Goal: Task Accomplishment & Management: Manage account settings

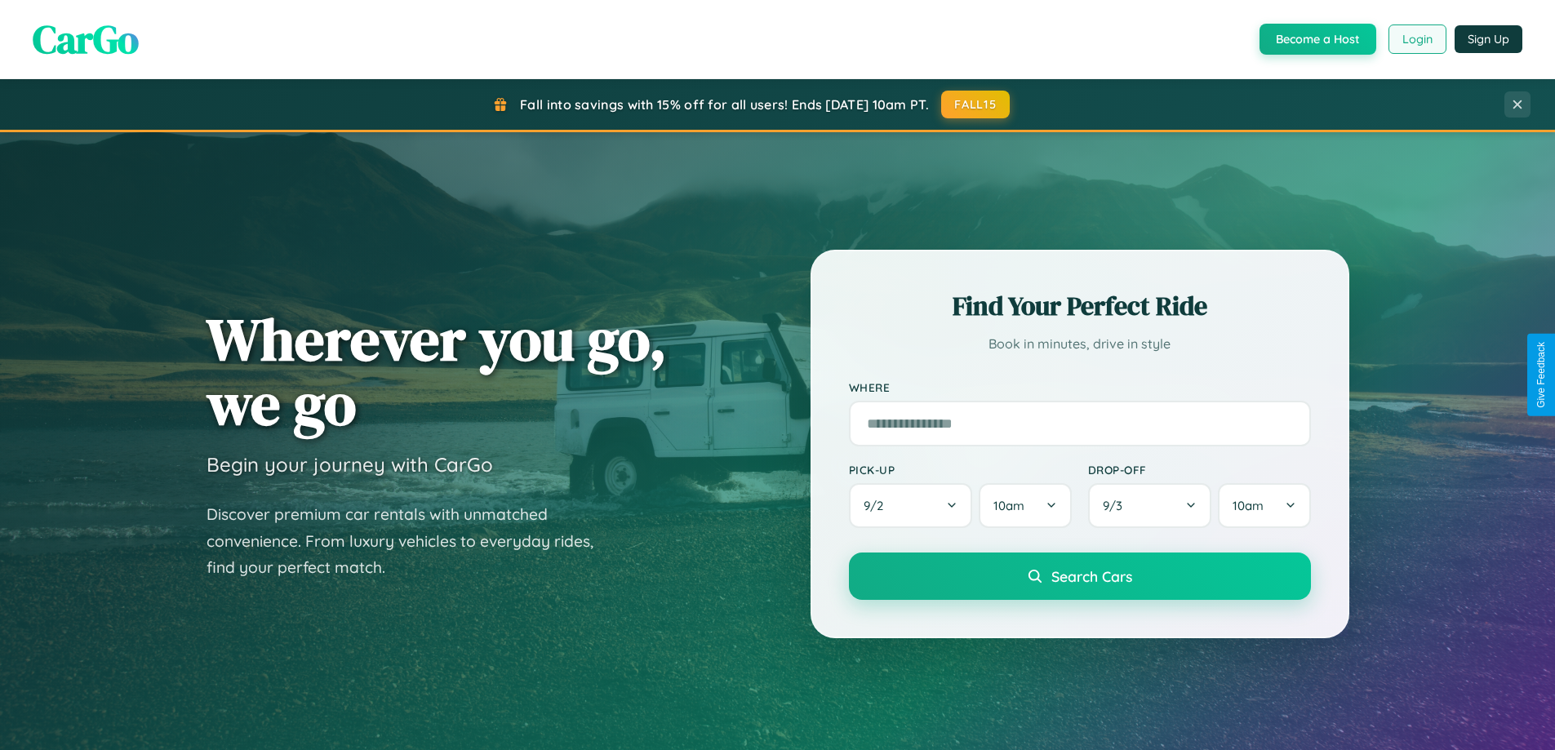
click at [1416, 39] on button "Login" at bounding box center [1417, 38] width 58 height 29
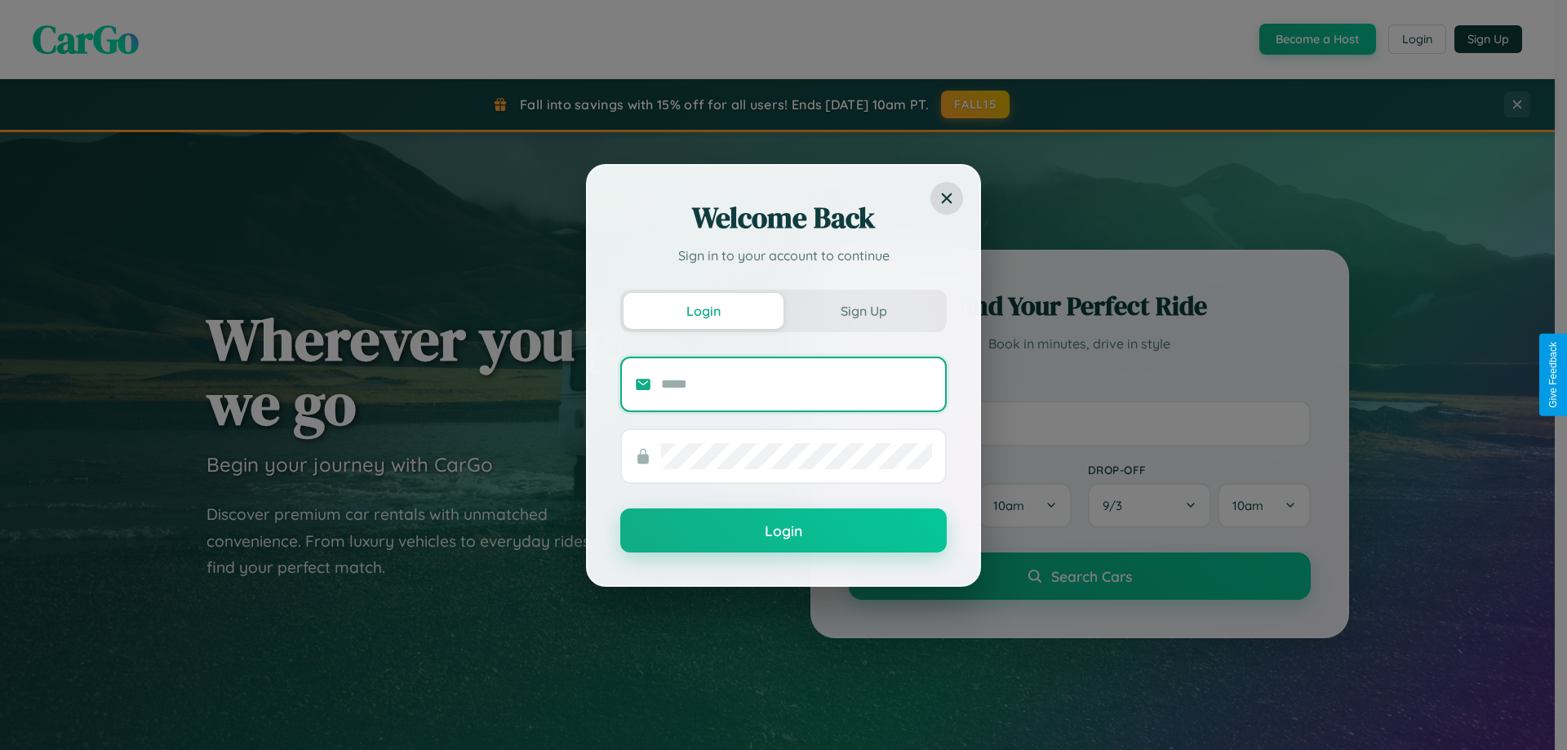
click at [797, 384] on input "text" at bounding box center [796, 384] width 271 height 26
type input "**********"
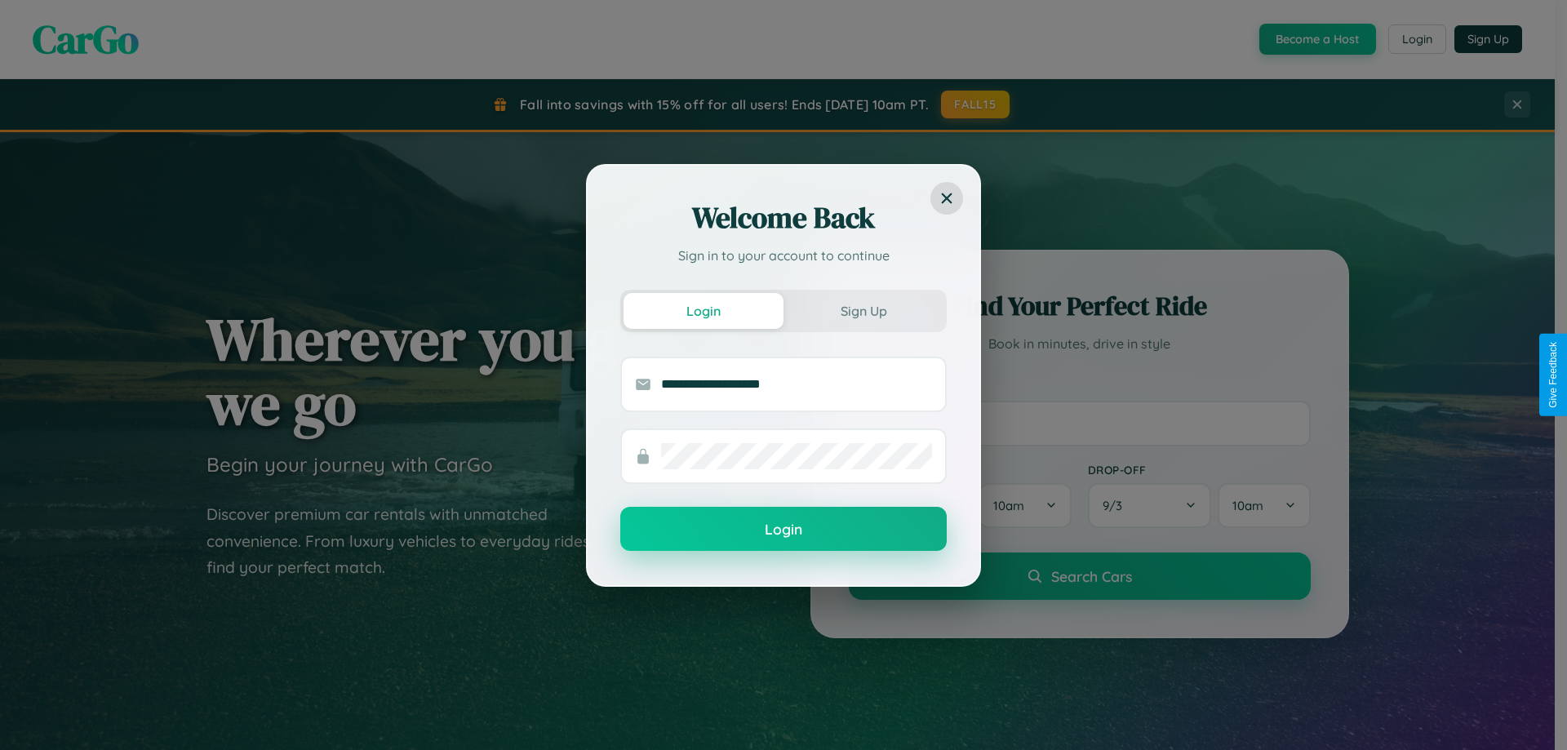
click at [784, 530] on button "Login" at bounding box center [783, 529] width 327 height 44
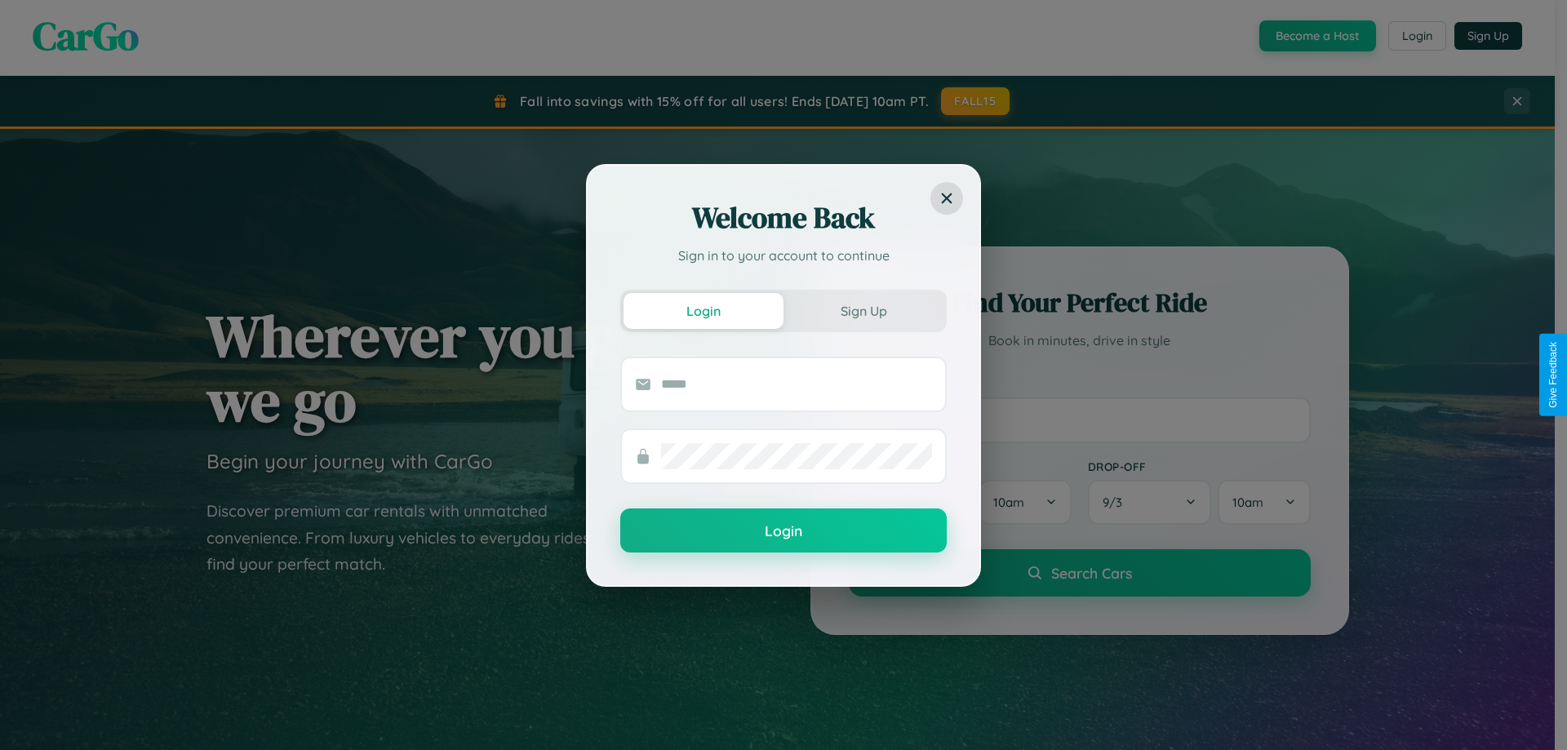
scroll to position [3141, 0]
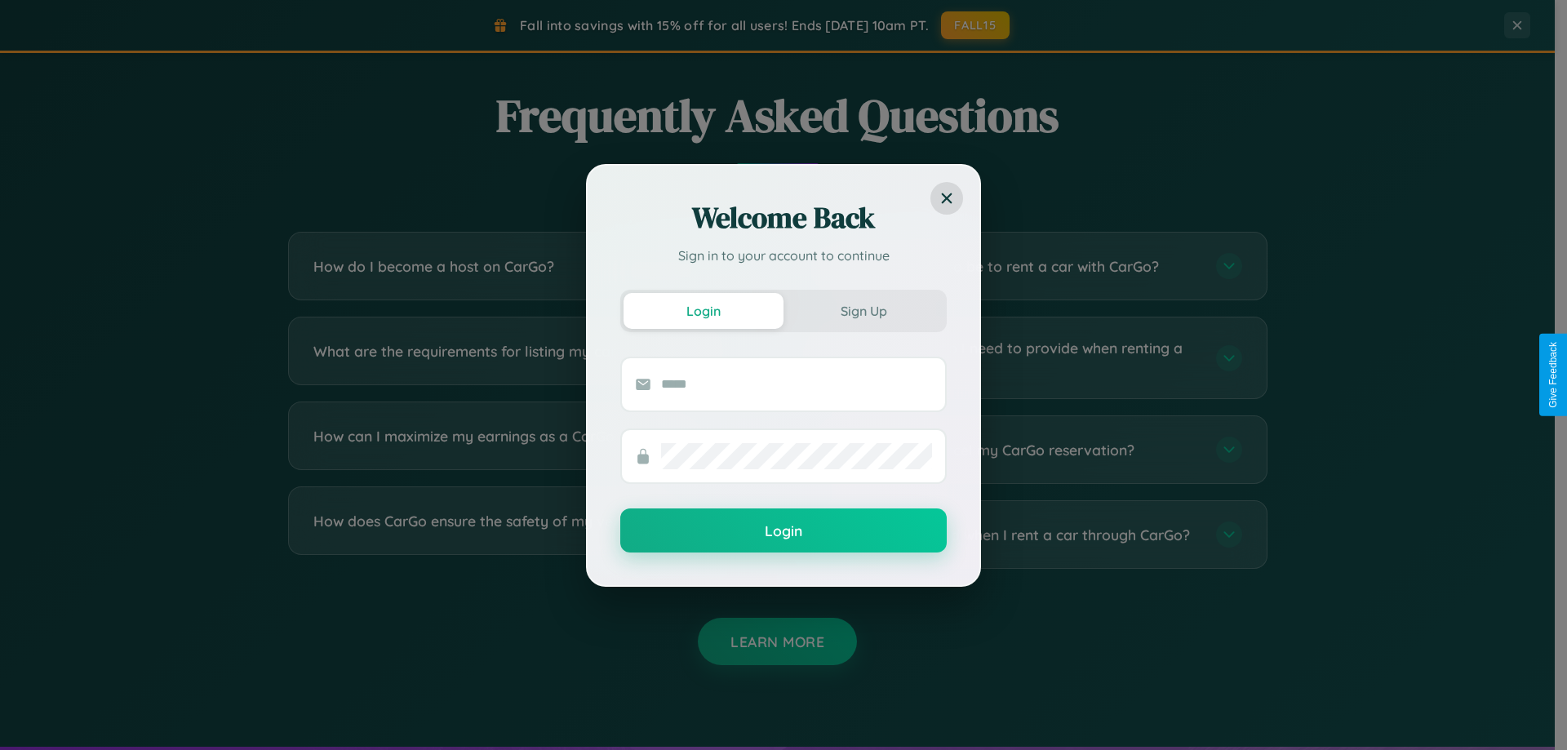
click at [524, 535] on div "Welcome Back Sign in to your account to continue Login Sign Up Login" at bounding box center [783, 375] width 1567 height 750
click at [1030, 266] on div "Welcome Back Sign in to your account to continue Login Sign Up Login" at bounding box center [783, 375] width 1567 height 750
click at [524, 450] on div "Welcome Back Sign in to your account to continue Login Sign Up Login" at bounding box center [783, 375] width 1567 height 750
click at [1030, 358] on div "Welcome Back Sign in to your account to continue Login Sign Up Login" at bounding box center [783, 375] width 1567 height 750
click at [1030, 450] on div "Welcome Back Sign in to your account to continue Login Sign Up Login" at bounding box center [783, 375] width 1567 height 750
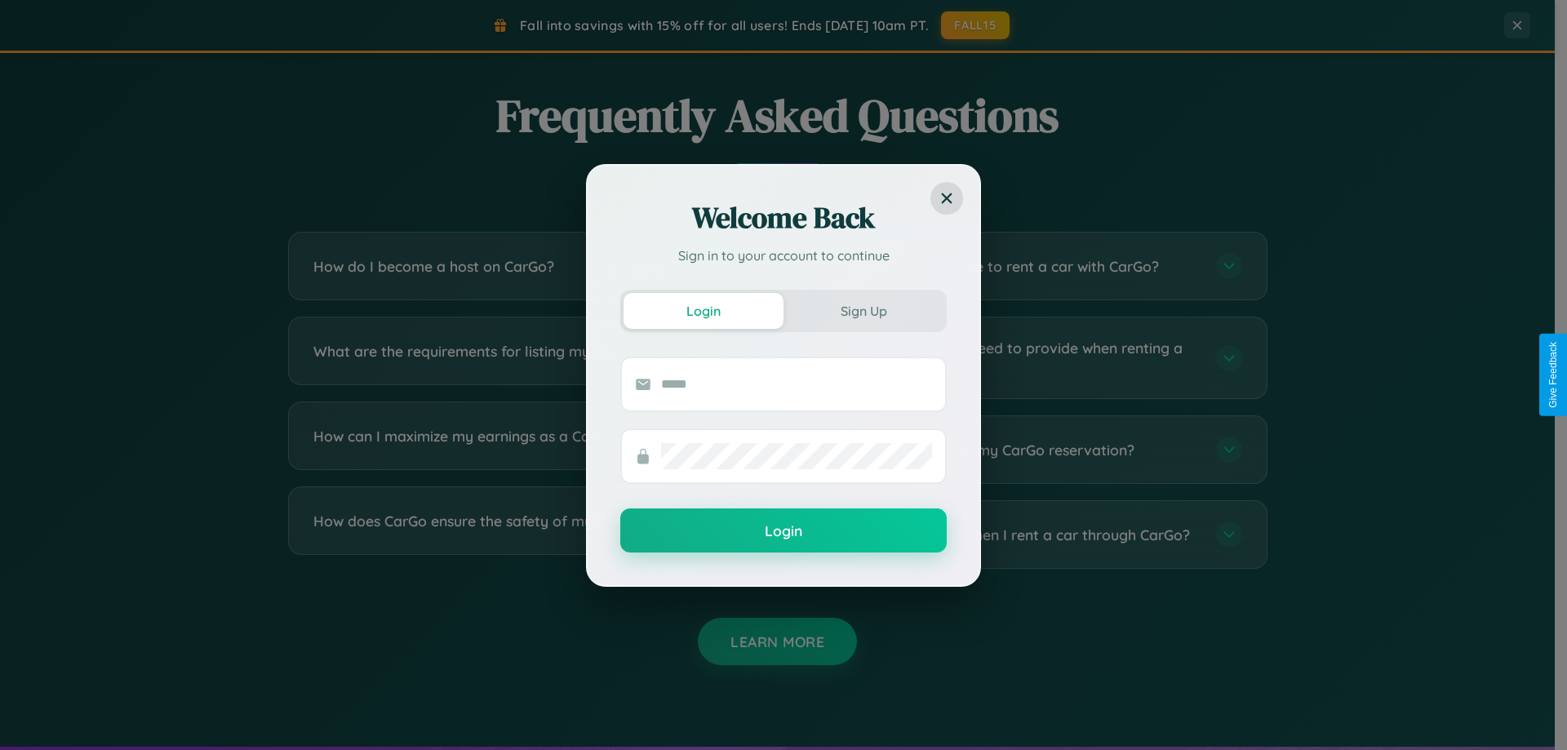
click at [524, 535] on div "Welcome Back Sign in to your account to continue Login Sign Up Login" at bounding box center [783, 375] width 1567 height 750
click at [1030, 266] on div "Welcome Back Sign in to your account to continue Login Sign Up Login" at bounding box center [783, 375] width 1567 height 750
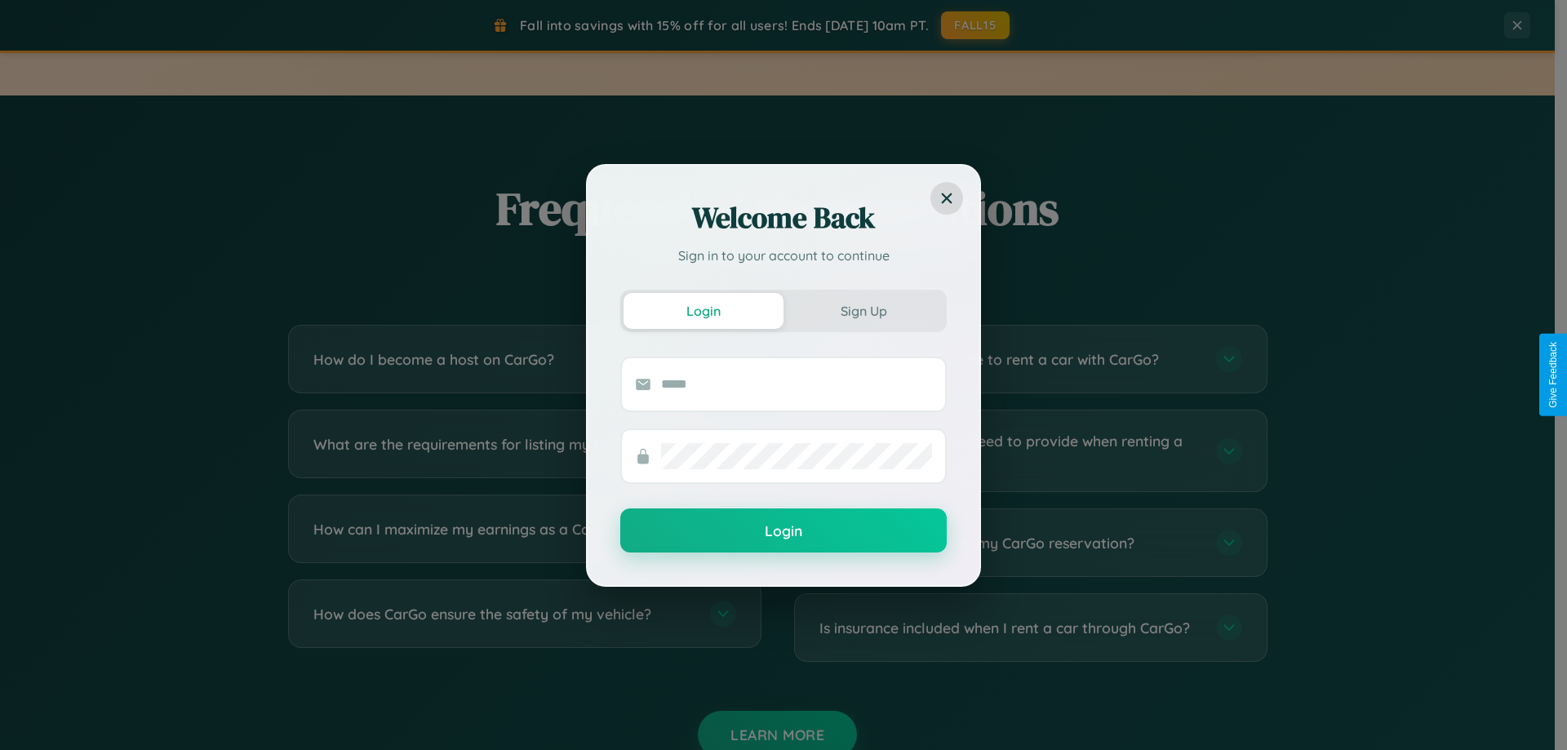
scroll to position [2666, 0]
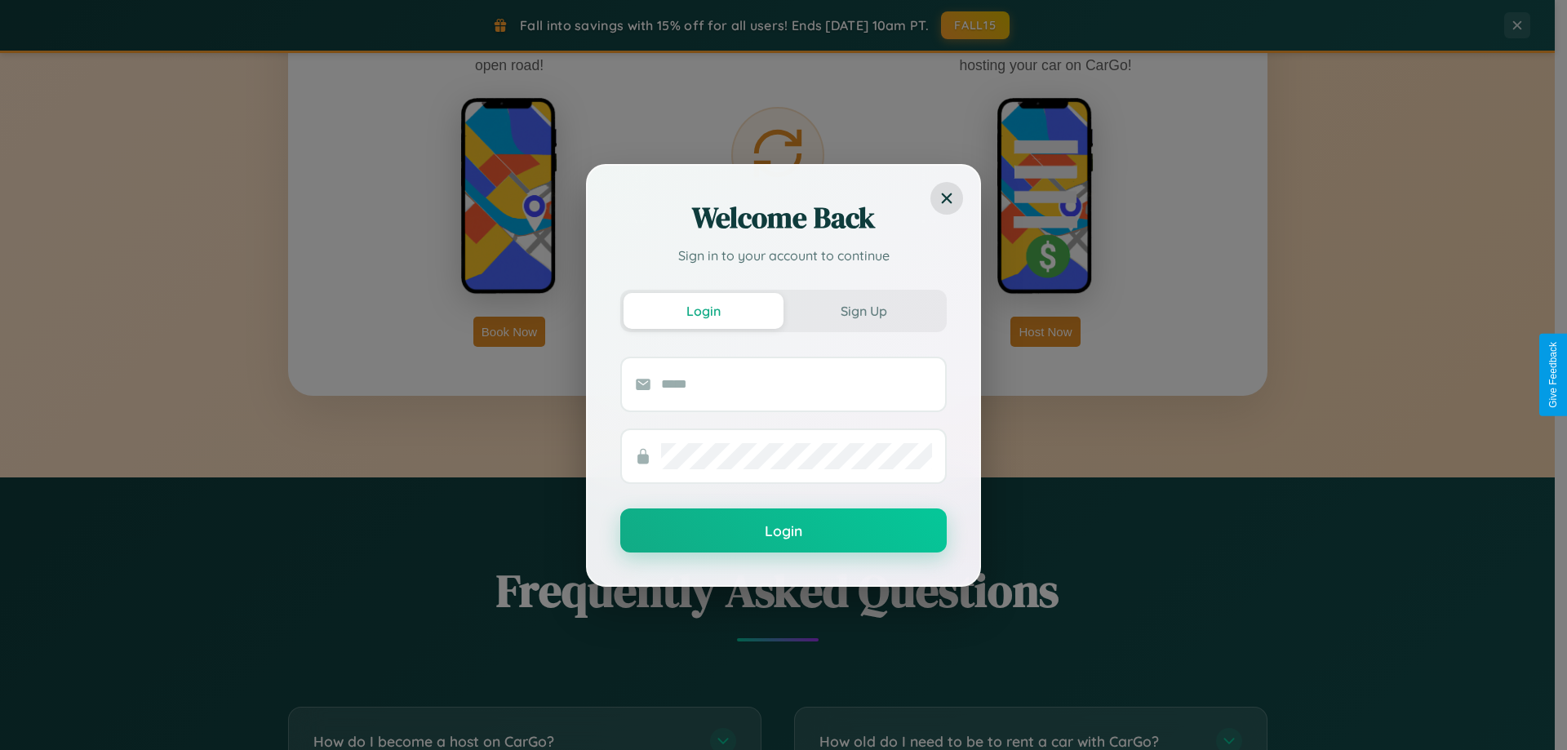
click at [976, 25] on div "Welcome Back Sign in to your account to continue Login Sign Up Login" at bounding box center [783, 375] width 1567 height 750
